Goal: Task Accomplishment & Management: Manage account settings

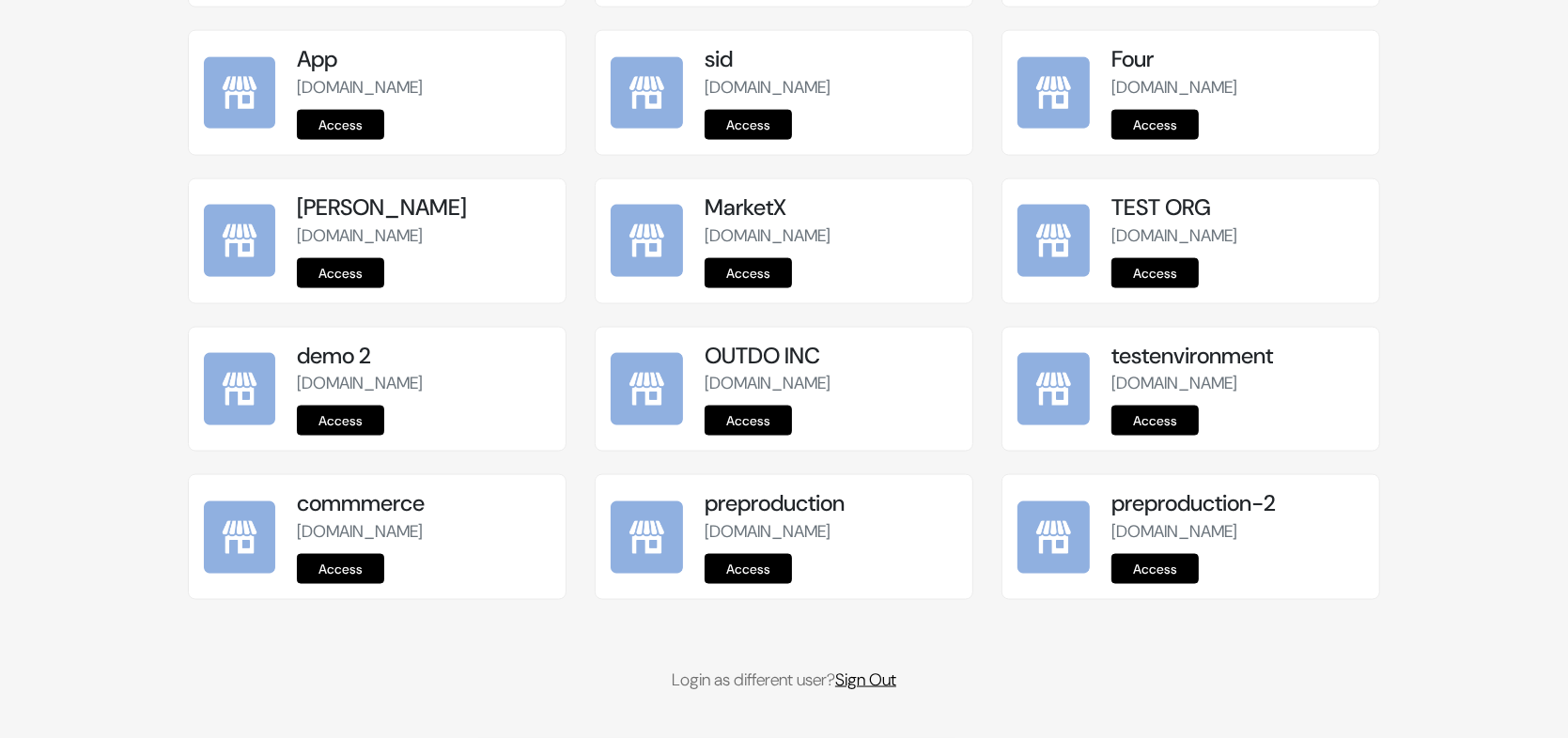
click at [854, 691] on link "Sign Out" at bounding box center [865, 681] width 61 height 23
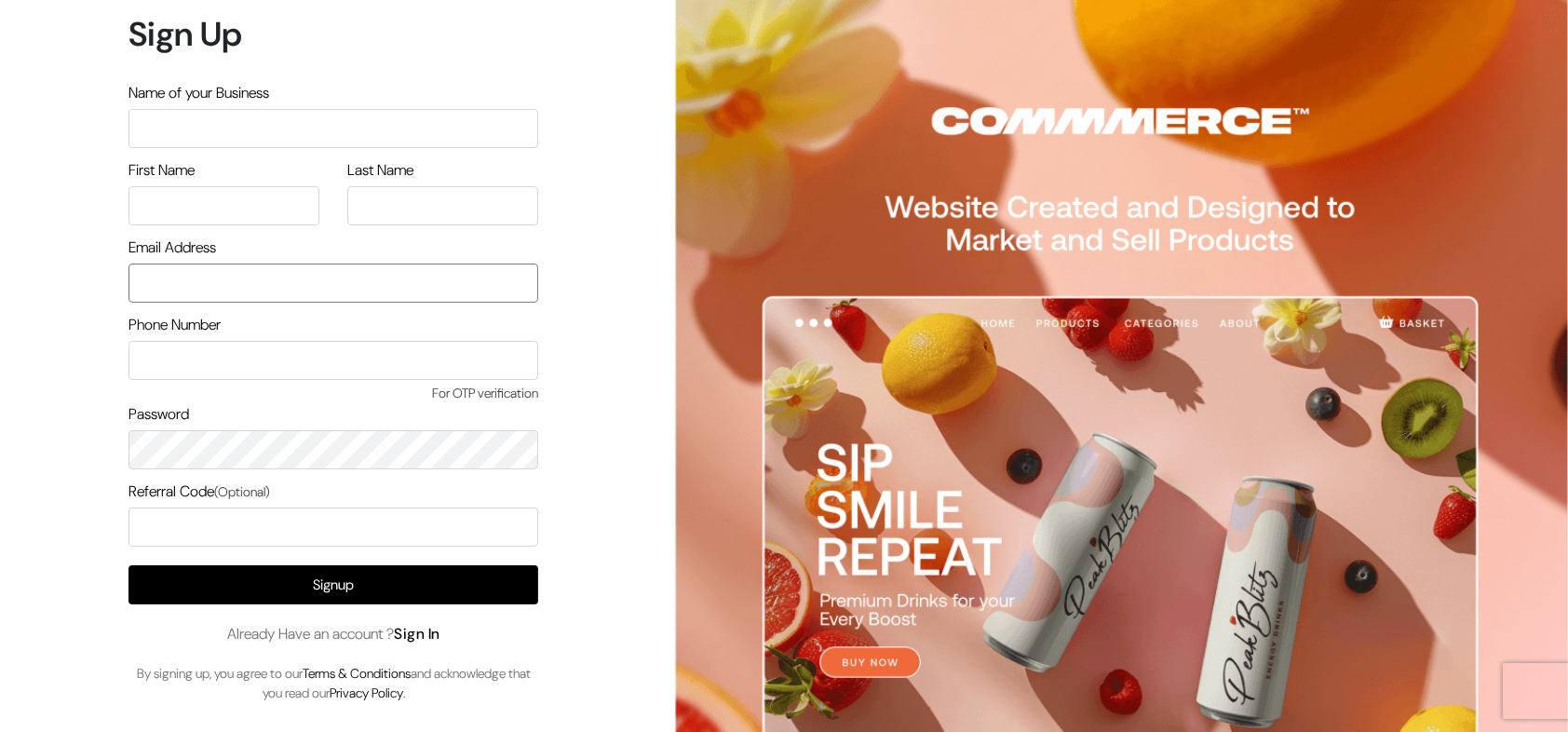
type input "nirmal@outdoinc.com"
click at [427, 627] on link "Sign In" at bounding box center [417, 634] width 46 height 20
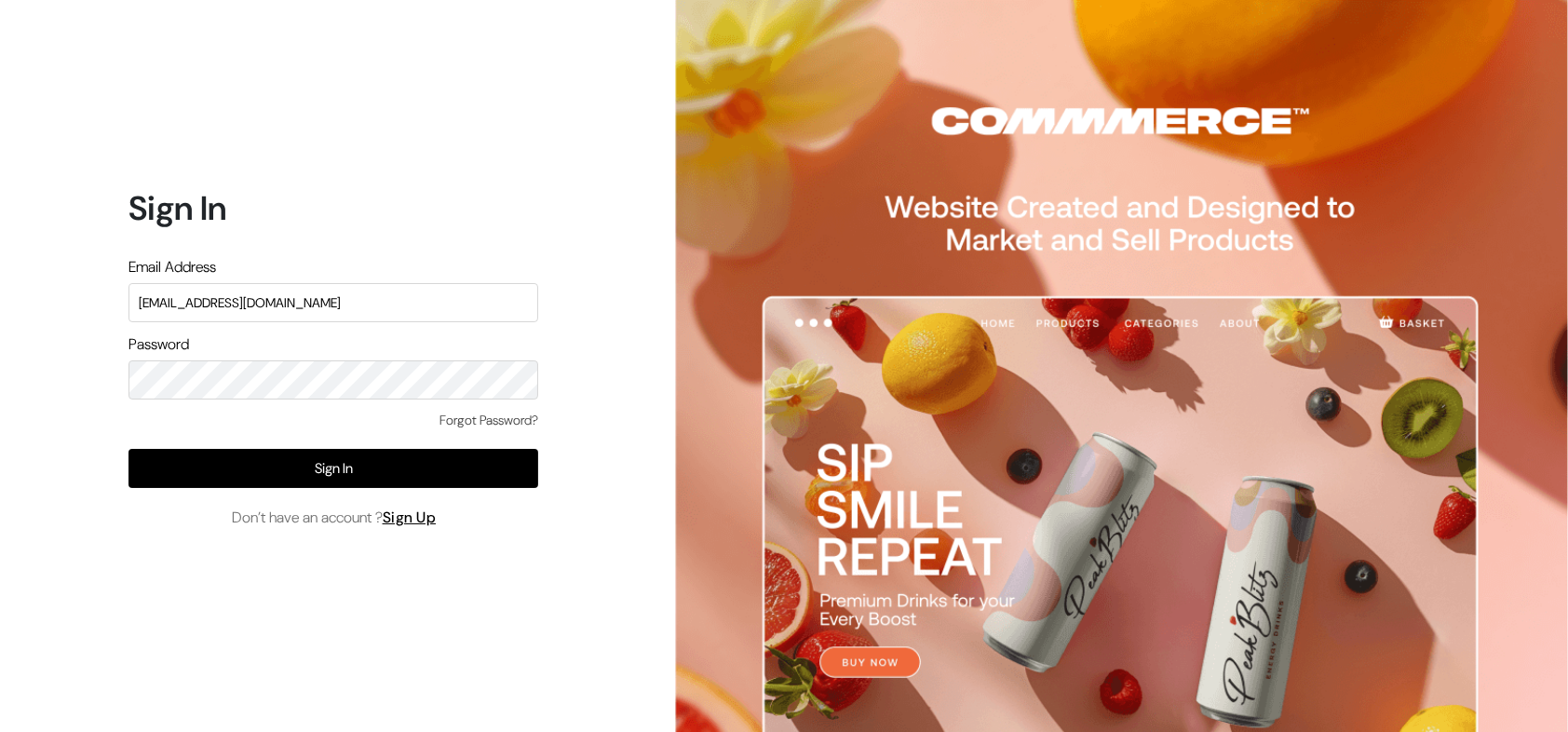
click at [271, 295] on input "nirmal@outdoinc.com" at bounding box center [334, 303] width 410 height 39
type input "arasan@outdoinc.com"
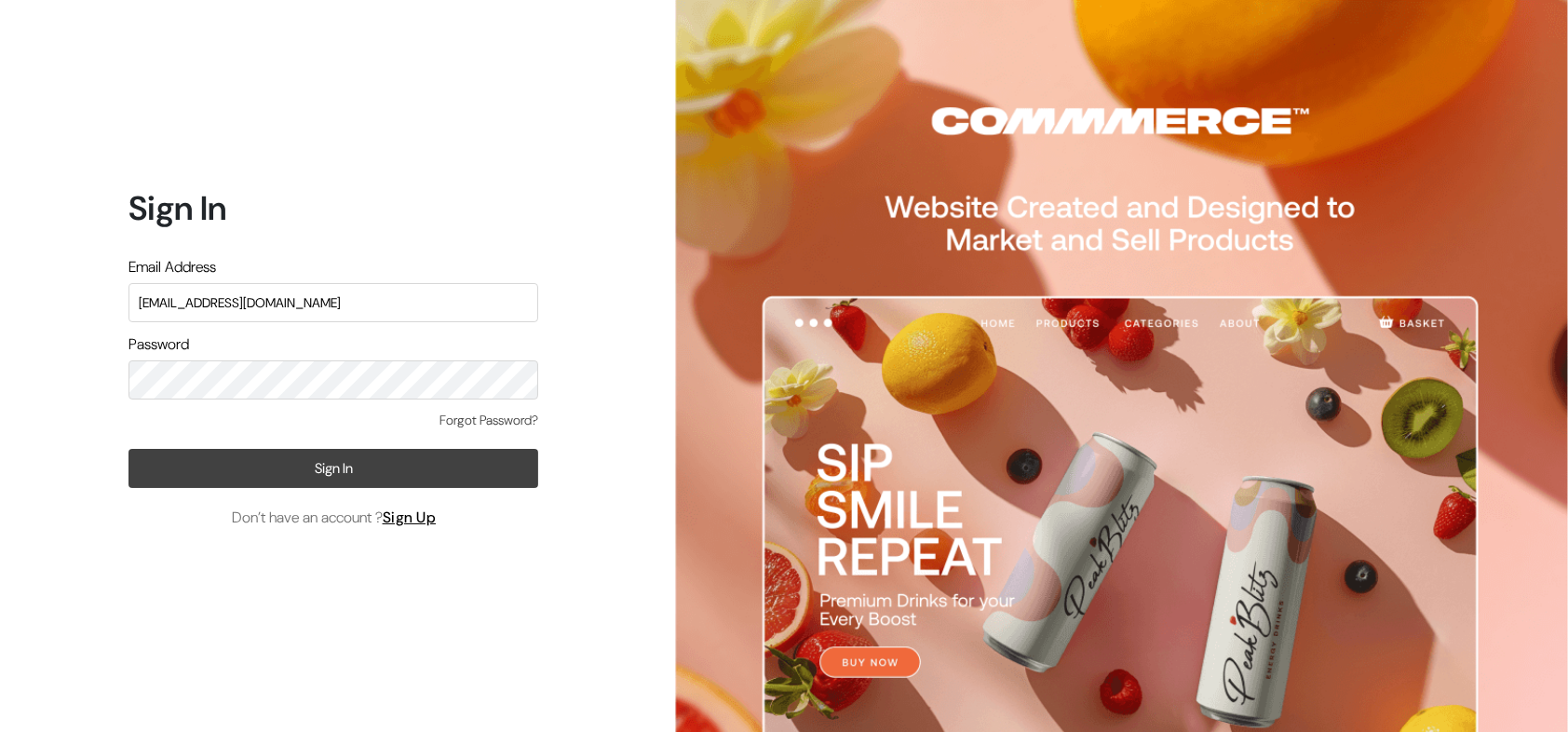
click at [421, 481] on button "Sign In" at bounding box center [334, 468] width 410 height 39
